Goal: Task Accomplishment & Management: Complete application form

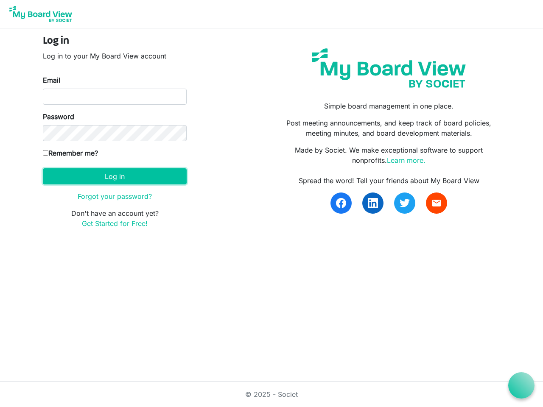
click at [114, 176] on button "Log in" at bounding box center [115, 176] width 144 height 16
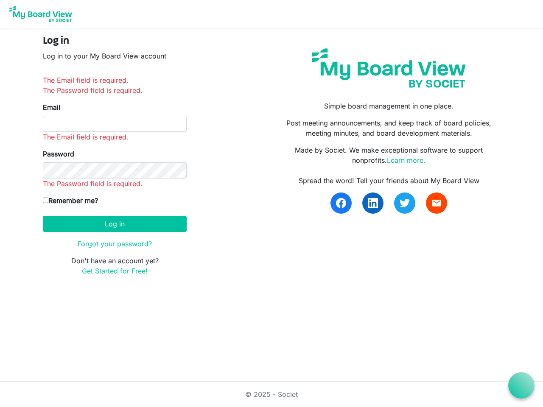
click at [521, 385] on icon at bounding box center [521, 385] width 11 height 11
